Goal: Task Accomplishment & Management: Manage account settings

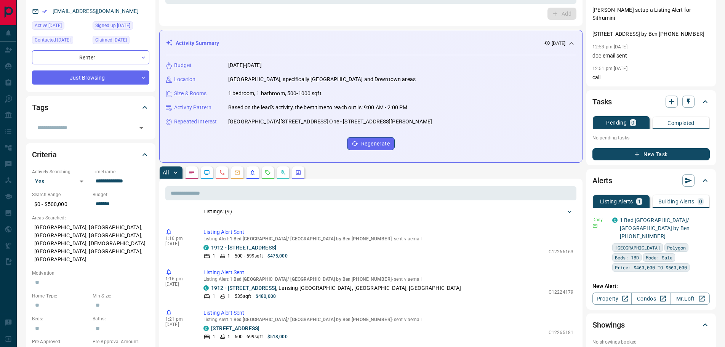
scroll to position [76, 0]
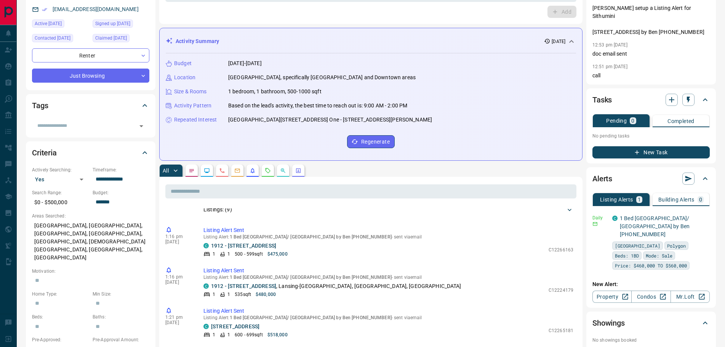
click at [195, 170] on button "button" at bounding box center [192, 171] width 12 height 12
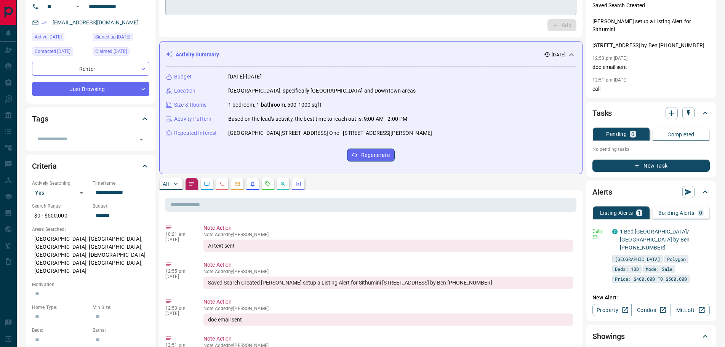
scroll to position [0, 0]
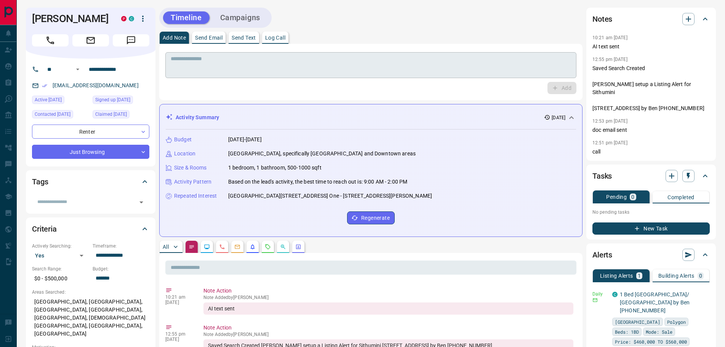
drag, startPoint x: 220, startPoint y: 62, endPoint x: 221, endPoint y: 67, distance: 4.6
click at [220, 64] on textarea at bounding box center [371, 65] width 400 height 19
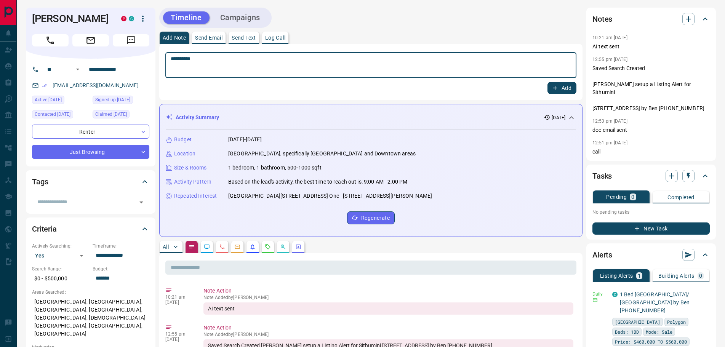
type textarea "*********"
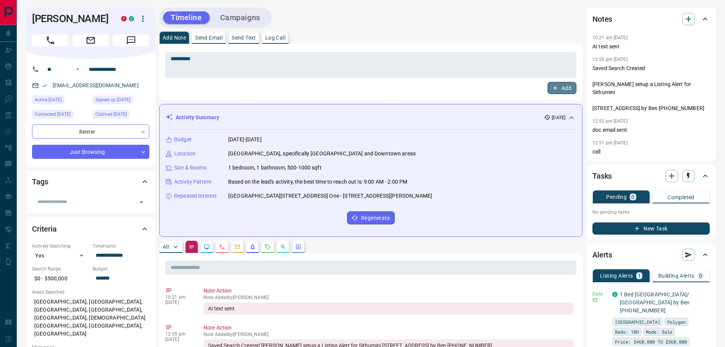
click at [555, 89] on icon "button" at bounding box center [555, 88] width 4 height 4
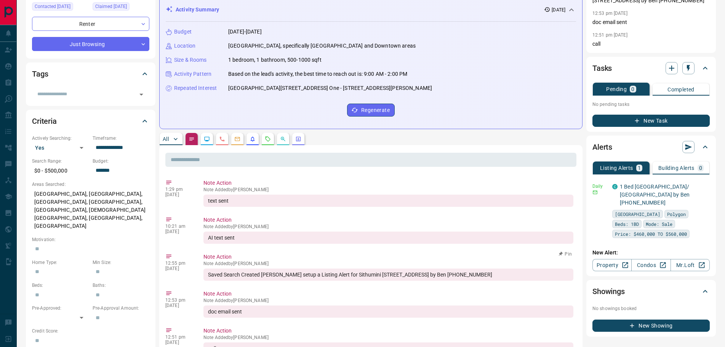
scroll to position [38, 0]
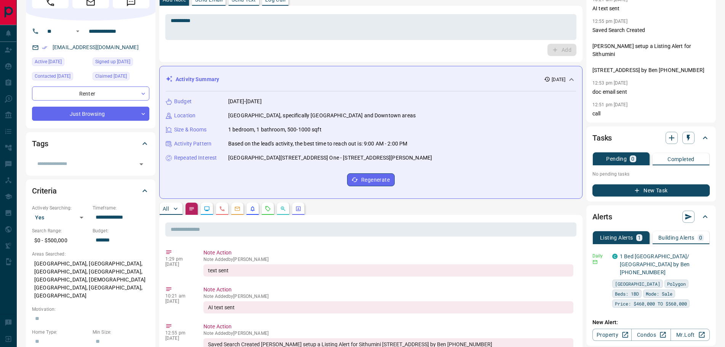
click at [170, 204] on button "All" at bounding box center [171, 209] width 23 height 12
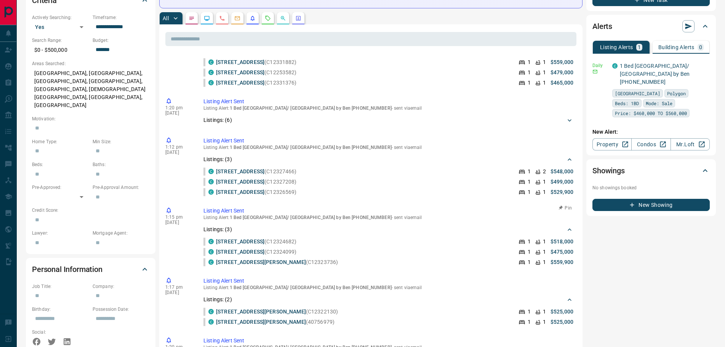
scroll to position [457, 0]
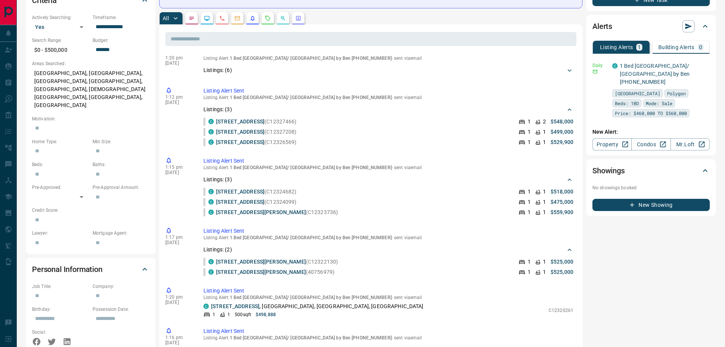
click at [233, 18] on button "button" at bounding box center [237, 18] width 12 height 12
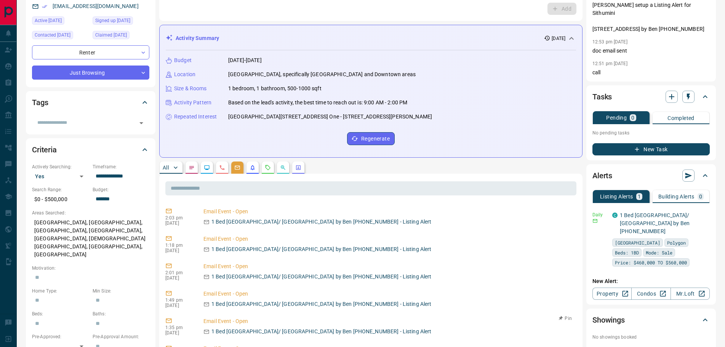
scroll to position [76, 0]
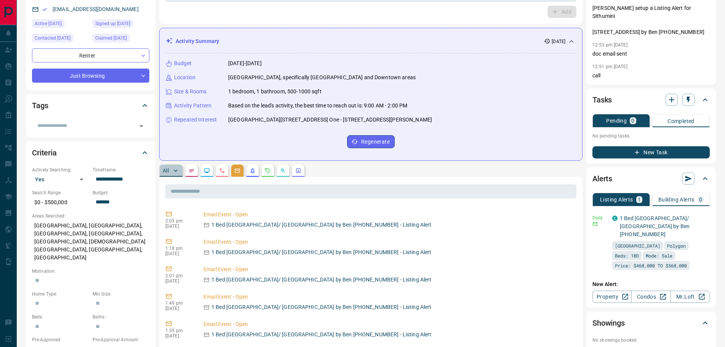
click at [168, 170] on p "All" at bounding box center [166, 170] width 6 height 5
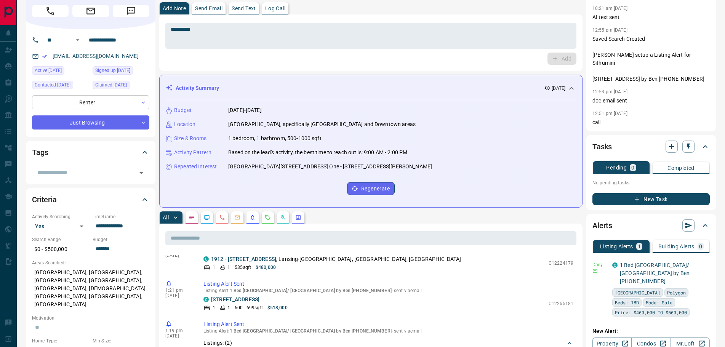
scroll to position [0, 0]
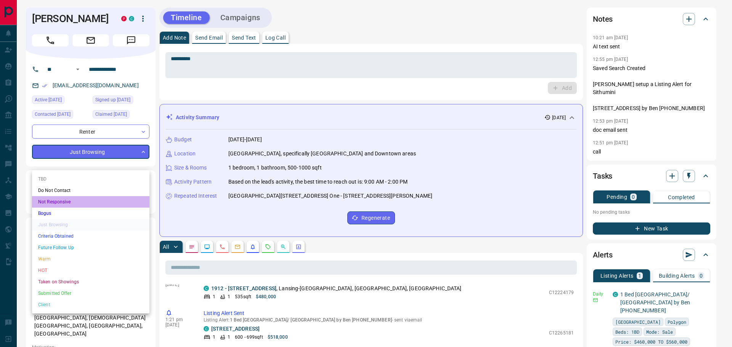
click at [72, 201] on li "Not Responsive" at bounding box center [90, 201] width 117 height 11
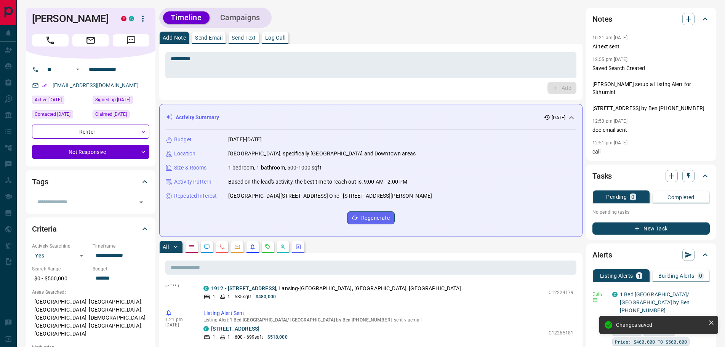
type input "*"
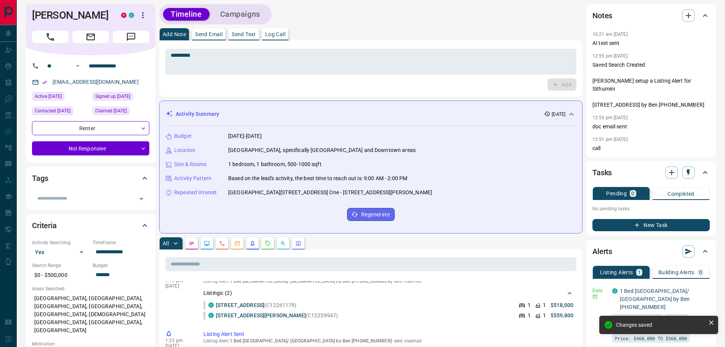
scroll to position [678, 0]
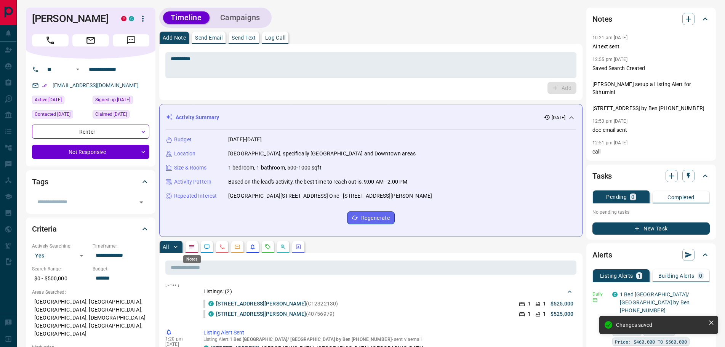
click at [190, 246] on icon "Notes" at bounding box center [192, 247] width 6 height 6
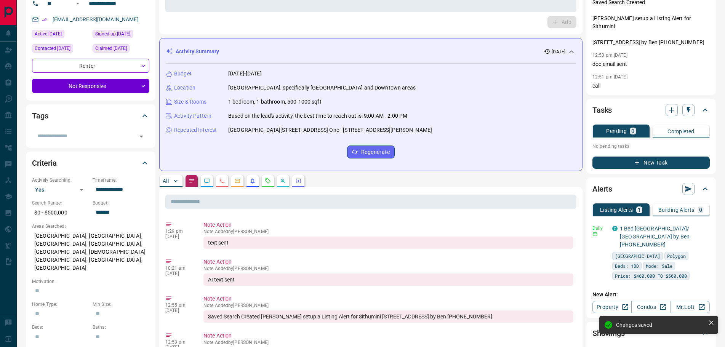
scroll to position [0, 0]
